Goal: Complete application form: Complete application form

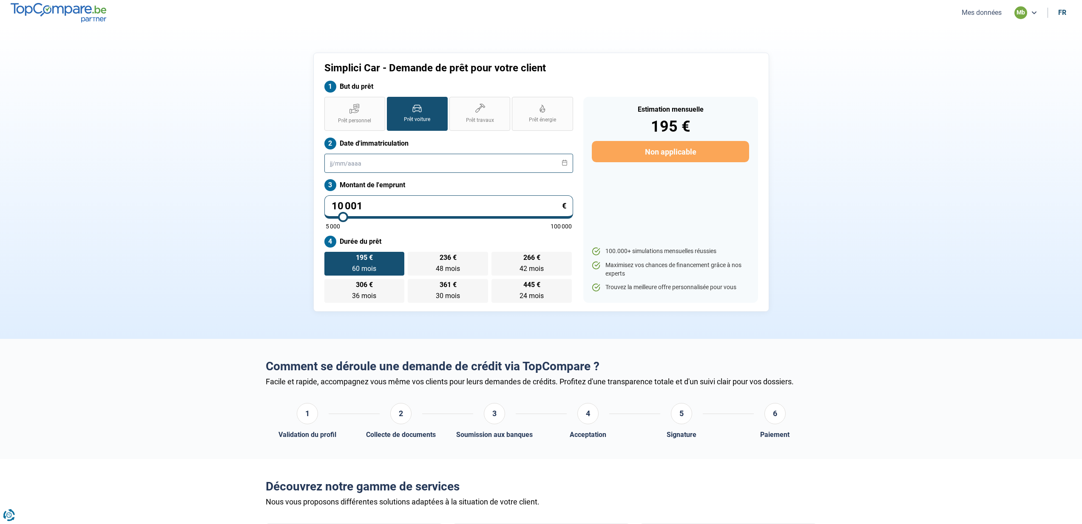
click at [355, 166] on input "text" at bounding box center [448, 163] width 249 height 19
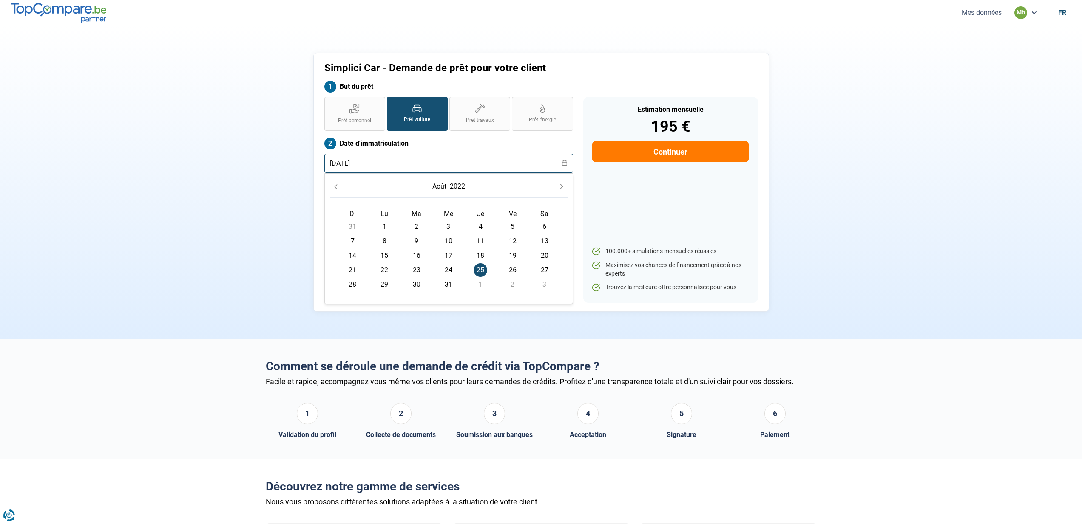
type input "[DATE]"
click at [481, 269] on span "25" at bounding box center [480, 270] width 14 height 14
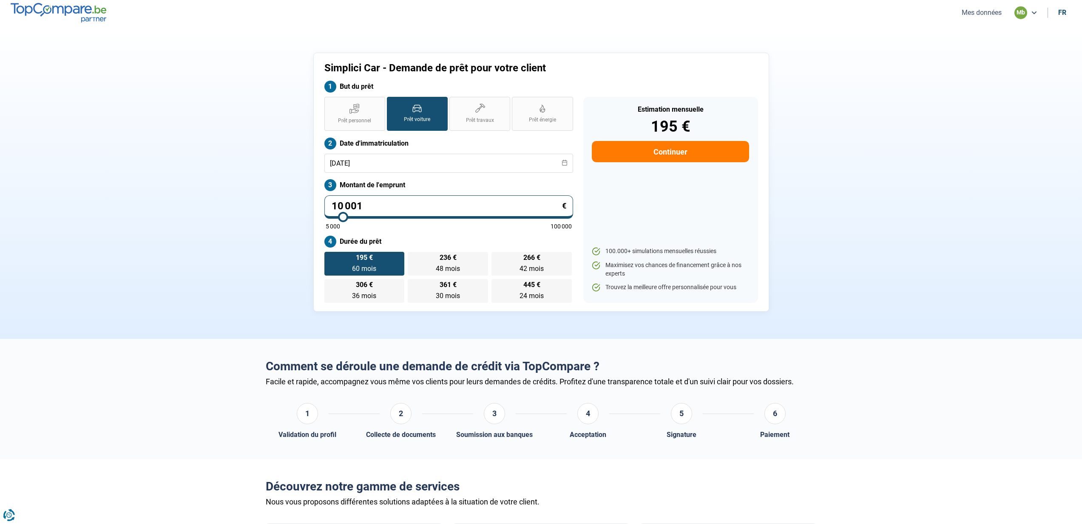
drag, startPoint x: 363, startPoint y: 206, endPoint x: 295, endPoint y: 205, distance: 68.9
click at [295, 205] on div "Simplici Car - Demande de prêt pour votre client But du prêt Prêt personnel Prê…" at bounding box center [541, 182] width 561 height 259
type input "2"
type input "5000"
type input "26"
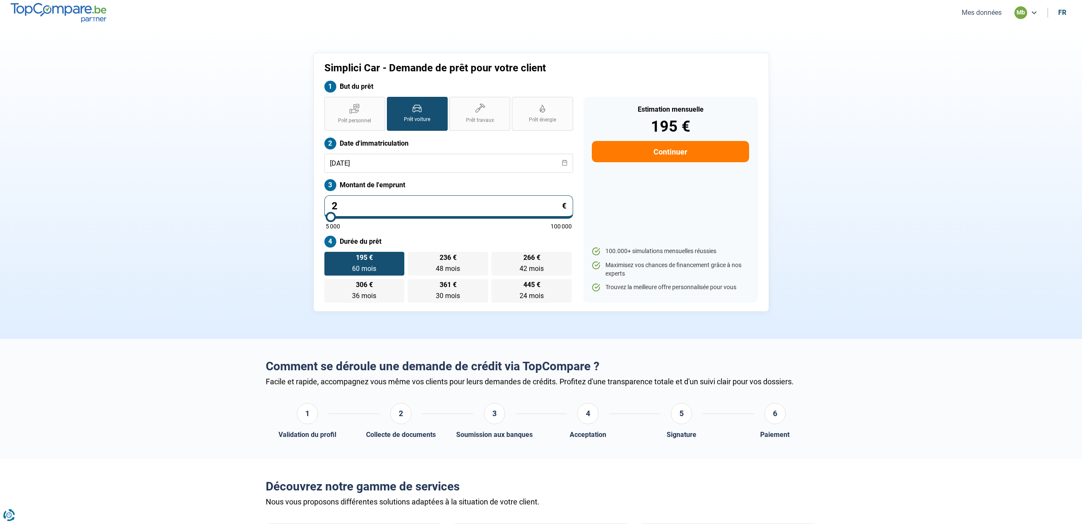
type input "5000"
type input "263"
type input "5000"
type input "2 639"
type input "5000"
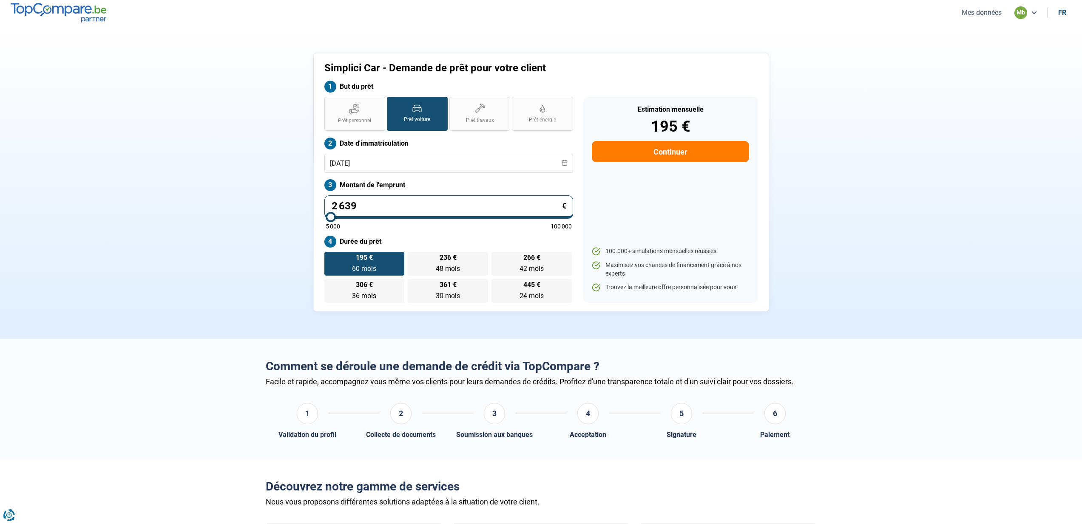
type input "26 398"
type input "26500"
type input "26 398"
type input "26500"
click at [399, 234] on div "Prêt personnel Prêt voiture Prêt travaux Prêt énergie Prêt voiture Date d'immat…" at bounding box center [448, 200] width 259 height 206
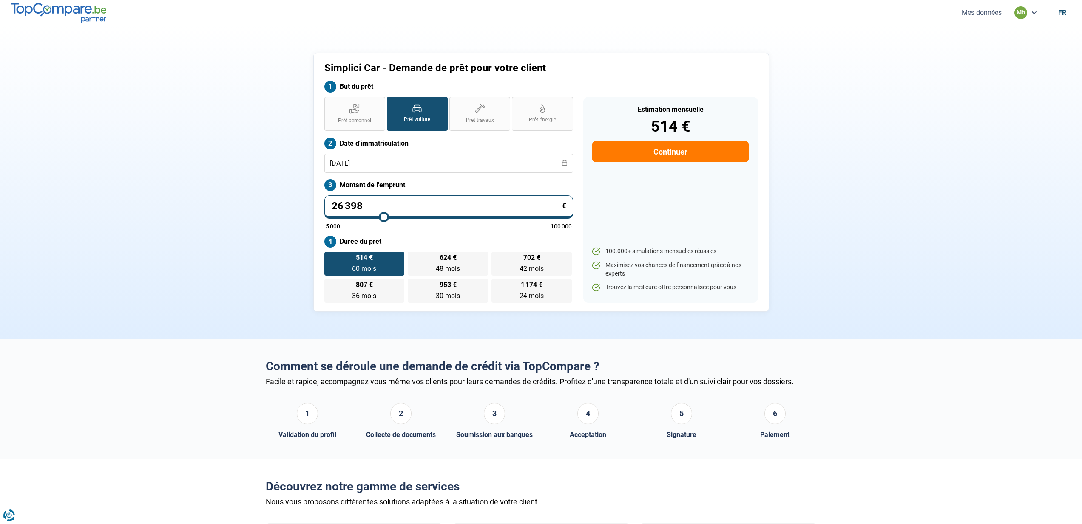
click at [679, 151] on button "Continuer" at bounding box center [670, 151] width 157 height 21
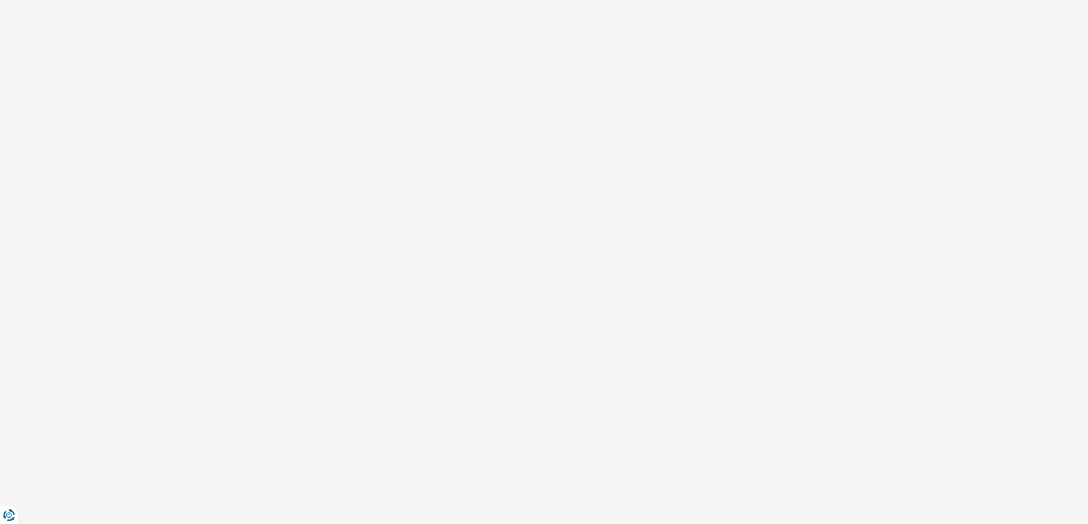
select select "32"
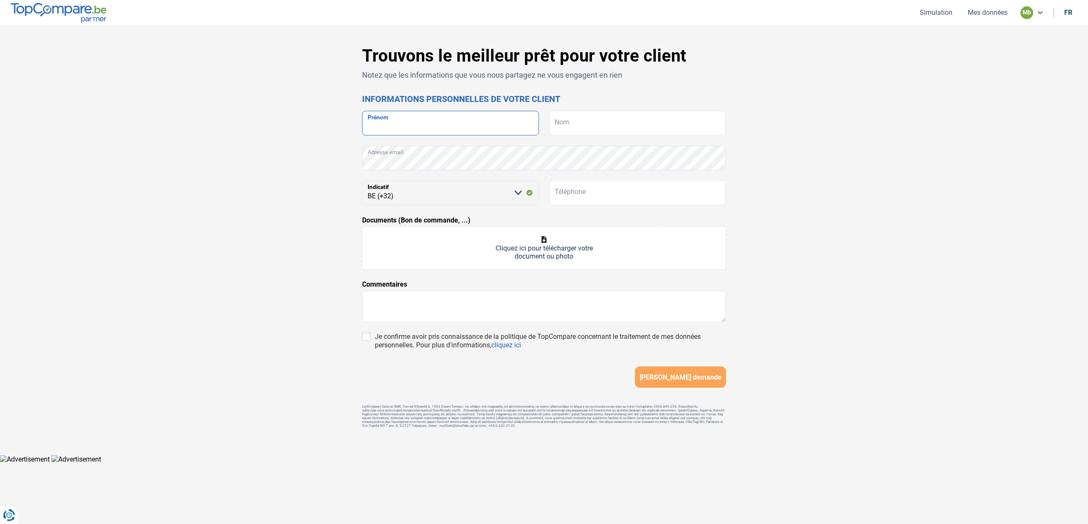
drag, startPoint x: 404, startPoint y: 123, endPoint x: 416, endPoint y: 121, distance: 11.7
click at [405, 123] on input "Prénom" at bounding box center [450, 123] width 177 height 25
type input "[PERSON_NAME]"
click at [563, 122] on input "Nom" at bounding box center [637, 123] width 177 height 25
type input "GEVAERT"
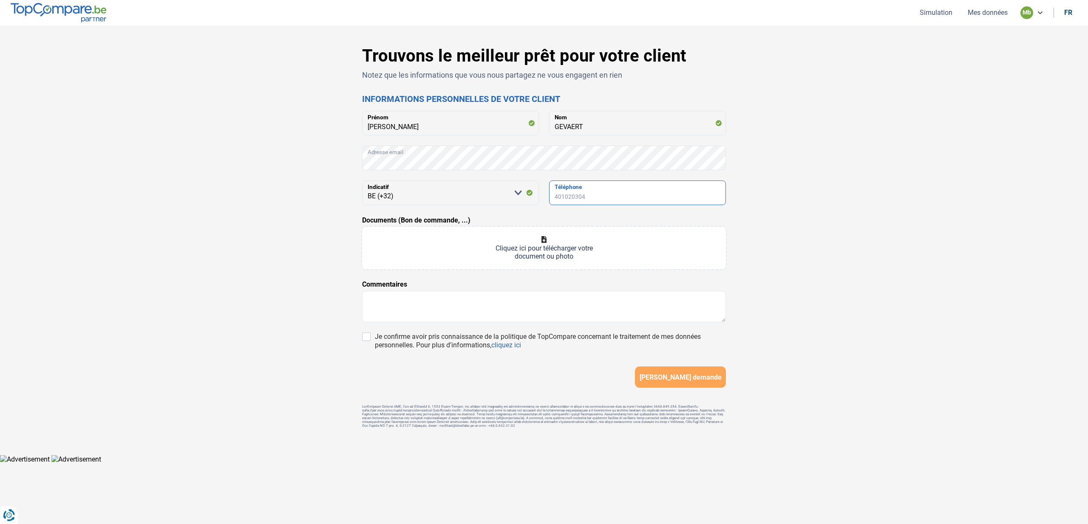
click at [560, 193] on input "Téléphone" at bounding box center [637, 193] width 177 height 25
type input "0468366385"
click at [368, 337] on input "Je confirme avoir pris connaissance de la politique de TopCompare concernant le…" at bounding box center [366, 337] width 8 height 8
checkbox input "true"
type input "C:\fakepath\20251011160153124.pdf"
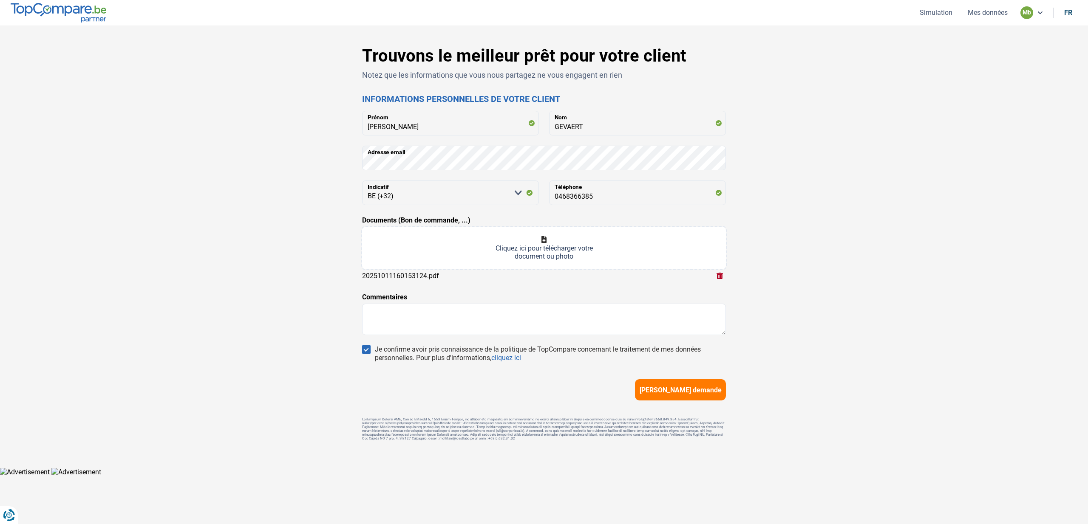
click at [675, 391] on span "[PERSON_NAME] demande" at bounding box center [681, 390] width 82 height 8
